Goal: Check status: Check status

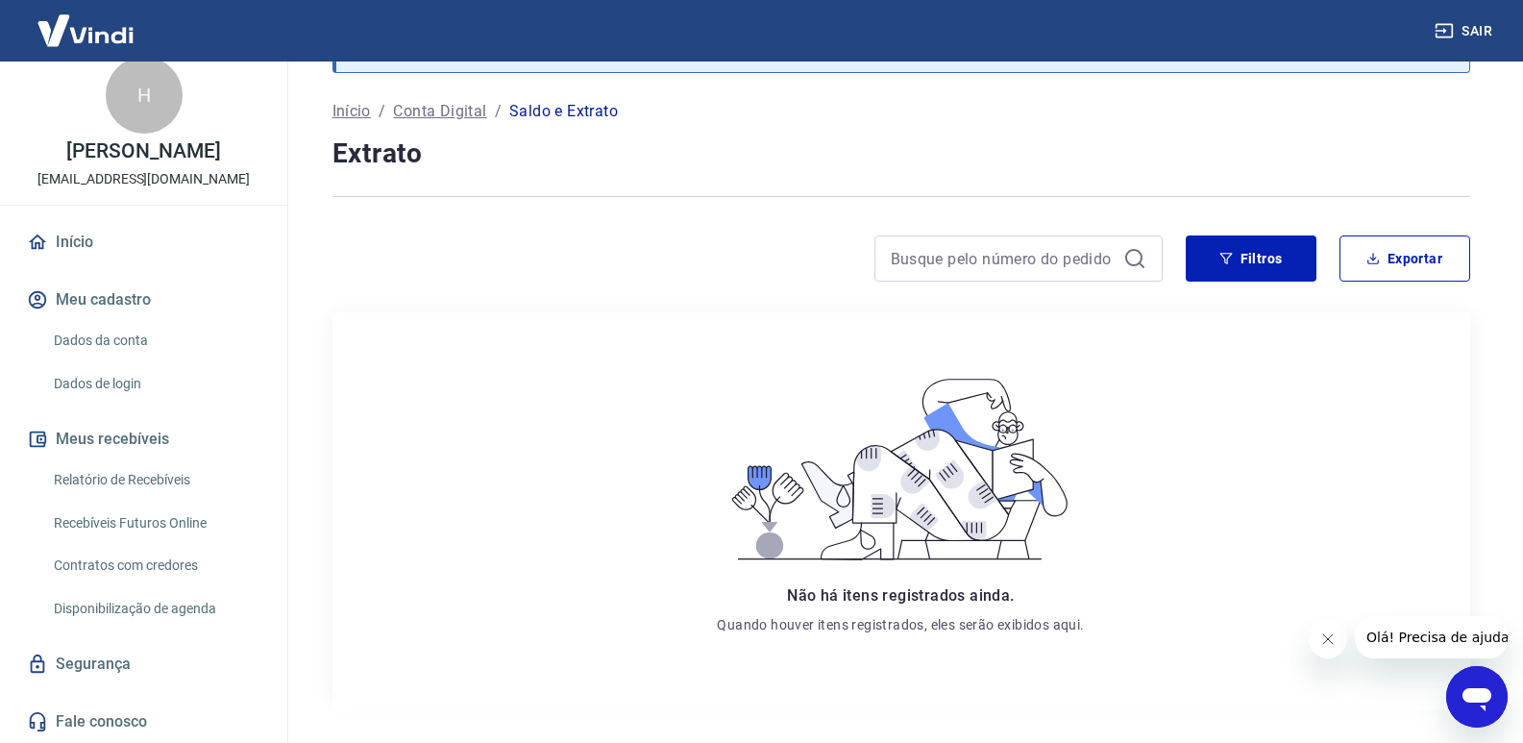
scroll to position [158, 0]
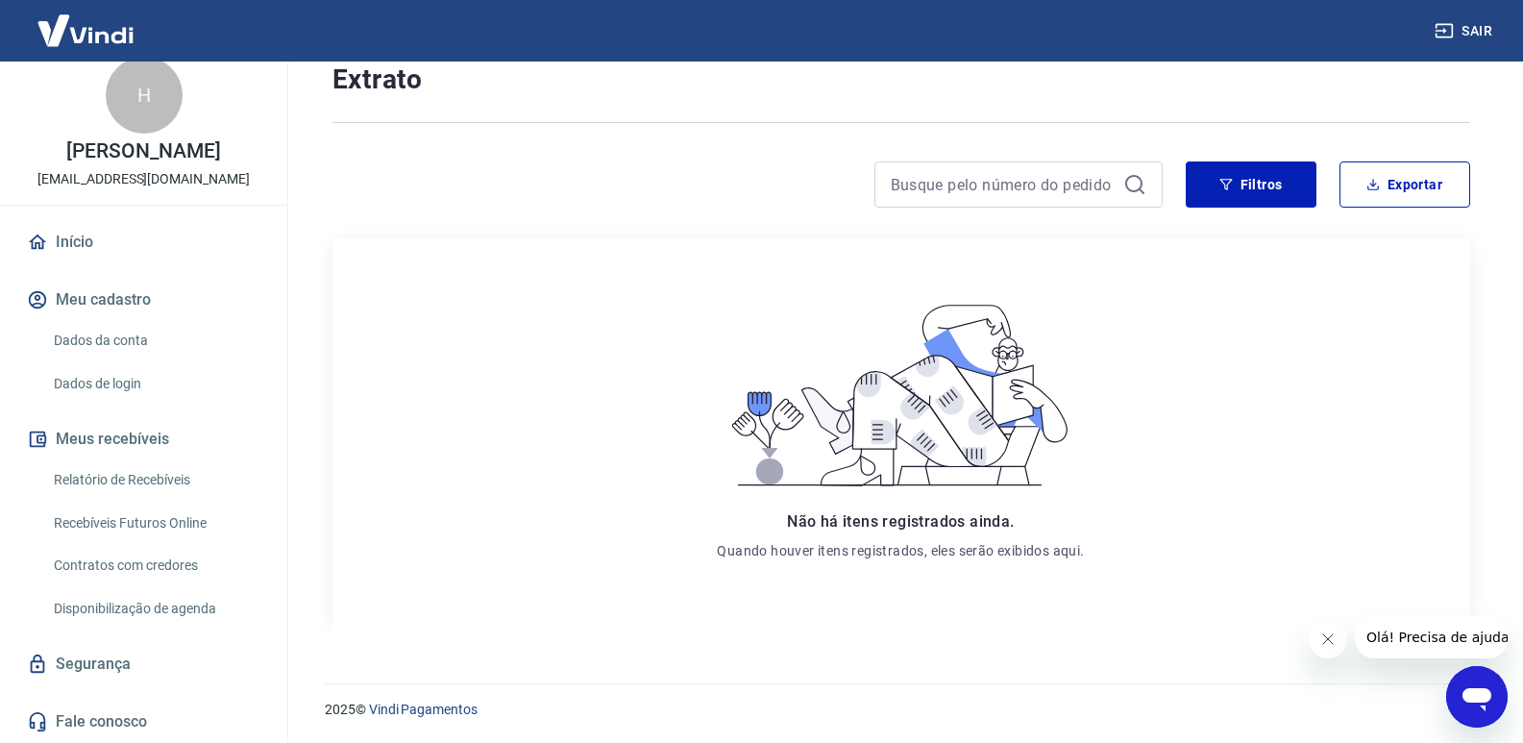
click at [152, 476] on link "Relatório de Recebíveis" at bounding box center [155, 479] width 218 height 39
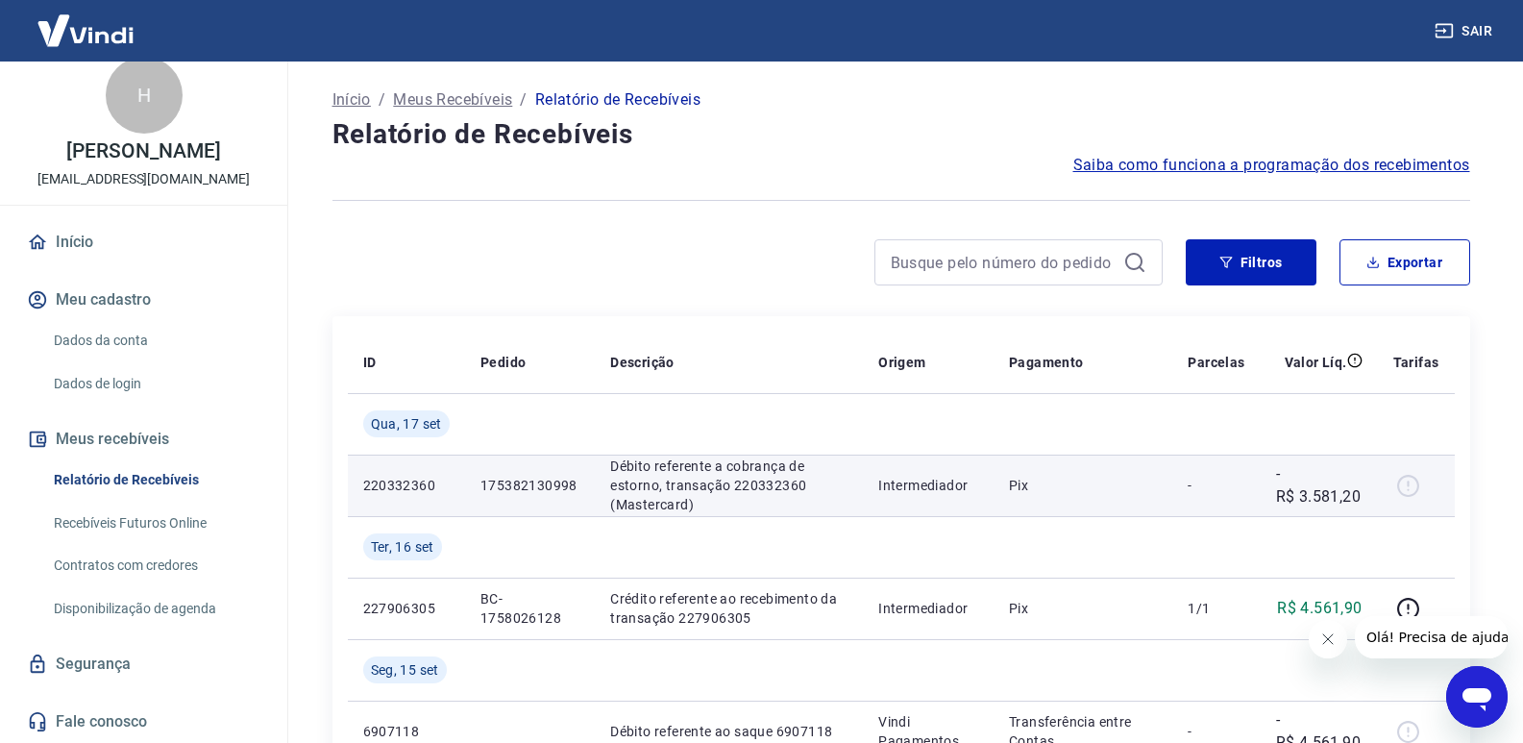
click at [904, 497] on td "Intermediador" at bounding box center [928, 485] width 131 height 61
drag, startPoint x: 738, startPoint y: 474, endPoint x: 722, endPoint y: 474, distance: 16.3
click at [734, 474] on p "Débito referente a cobrança de estorno, transação 220332360 (Mastercard)" at bounding box center [728, 485] width 237 height 58
click at [513, 481] on p "175382130998" at bounding box center [529, 485] width 99 height 19
click at [388, 485] on p "220332360" at bounding box center [406, 485] width 86 height 19
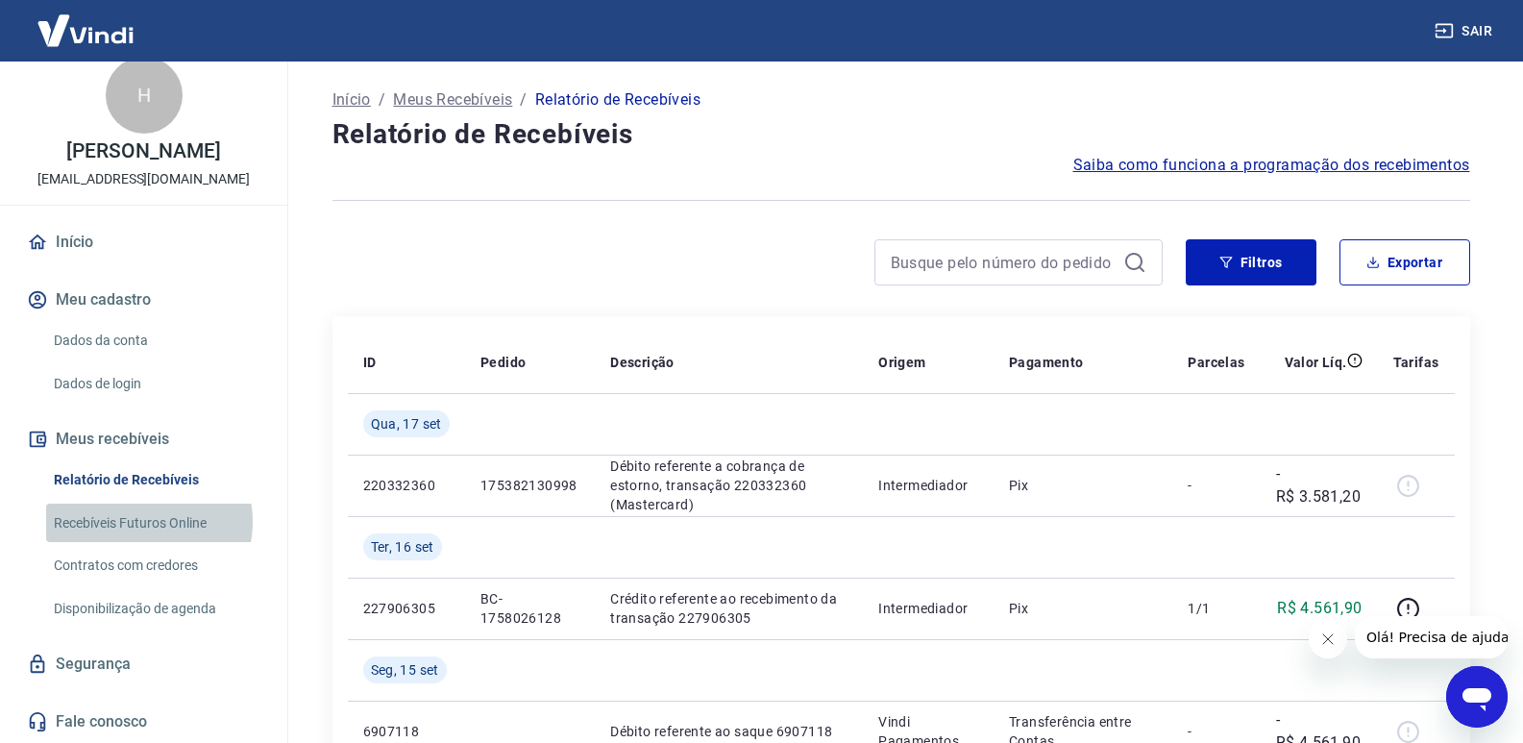
click at [146, 521] on link "Recebíveis Futuros Online" at bounding box center [155, 523] width 218 height 39
